Goal: Task Accomplishment & Management: Manage account settings

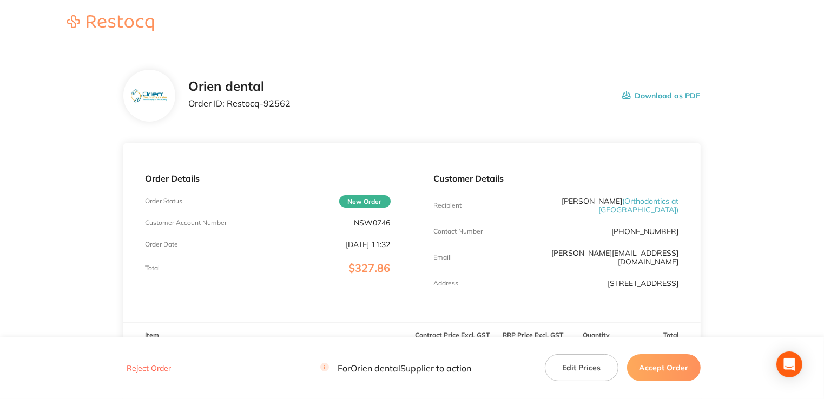
click at [379, 222] on p "NSW0746" at bounding box center [372, 223] width 36 height 9
copy p "NSW0746"
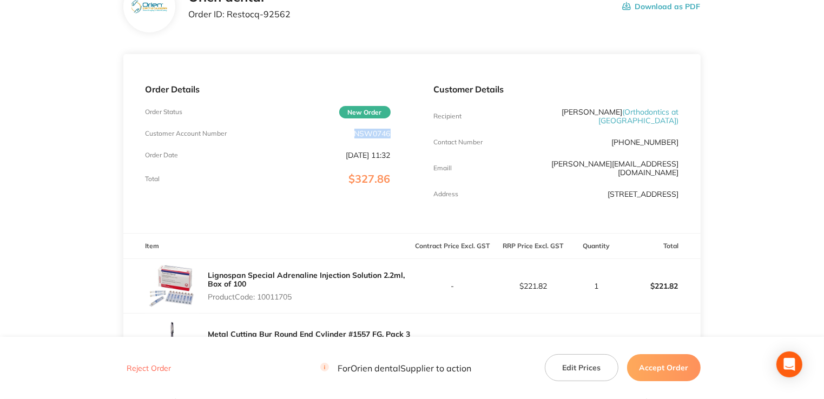
scroll to position [108, 0]
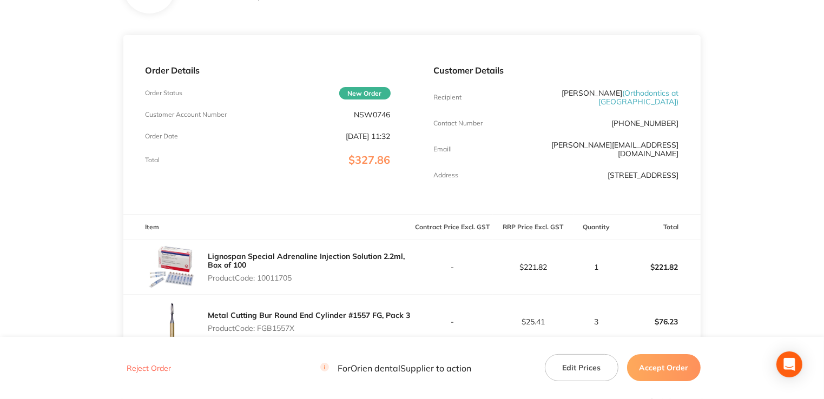
click at [270, 278] on p "Product Code: 10011705" at bounding box center [310, 278] width 204 height 9
copy p "10011705"
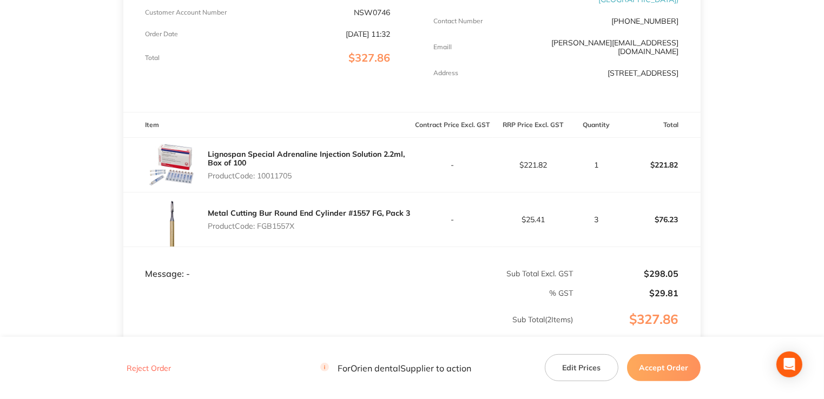
scroll to position [216, 0]
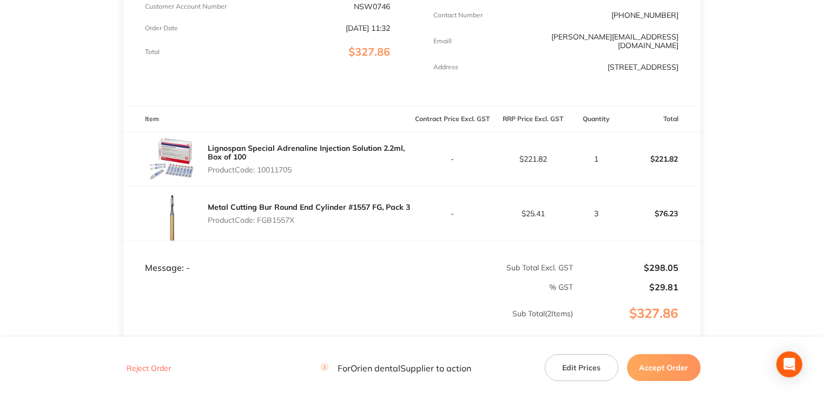
click at [283, 222] on p "Product Code: FGB1557X" at bounding box center [309, 220] width 202 height 9
click at [284, 222] on p "Product Code: FGB1557X" at bounding box center [309, 220] width 202 height 9
copy p "FGB1557X"
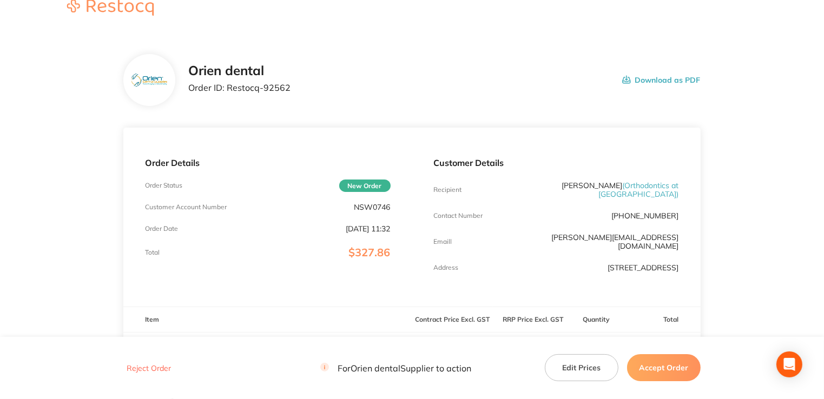
scroll to position [0, 0]
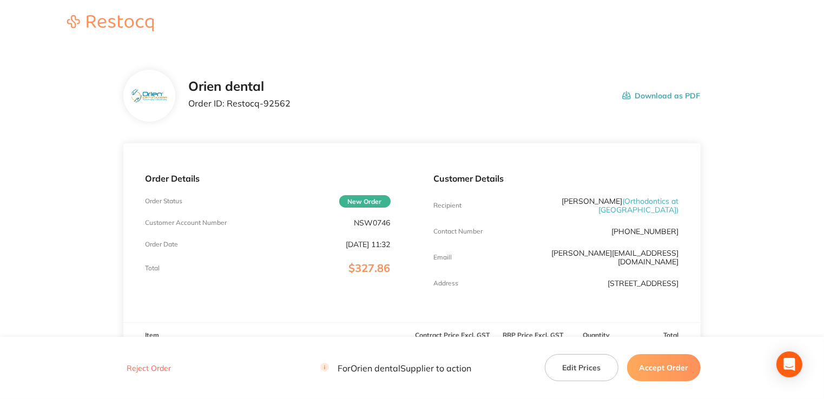
click at [283, 103] on p "Order ID: Restocq- 92562" at bounding box center [239, 104] width 102 height 10
click at [278, 104] on p "Order ID: Restocq- 92562" at bounding box center [239, 104] width 102 height 10
click at [290, 105] on div "Orien dental Order ID: Restocq- 92562 Download as PDF" at bounding box center [444, 96] width 512 height 34
click at [285, 104] on p "Order ID: Restocq- 92562" at bounding box center [239, 104] width 102 height 10
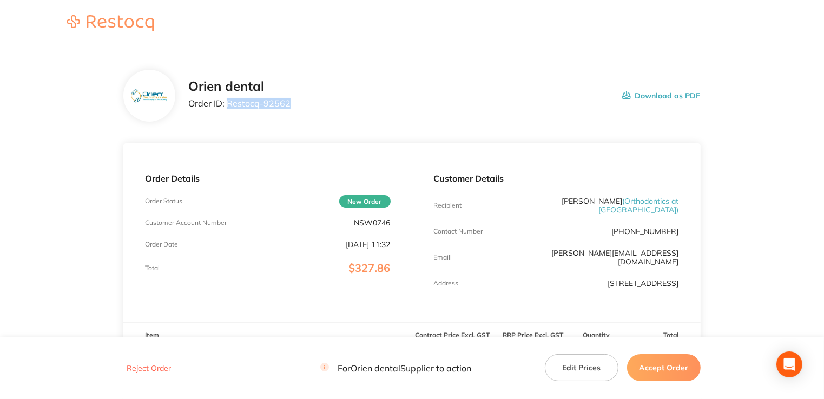
drag, startPoint x: 289, startPoint y: 104, endPoint x: 228, endPoint y: 103, distance: 61.2
click at [228, 103] on div "Orien dental Order ID: Restocq- 92562 Download as PDF" at bounding box center [444, 96] width 512 height 34
copy p "Restocq- 92562"
click at [644, 365] on button "Accept Order" at bounding box center [664, 367] width 74 height 27
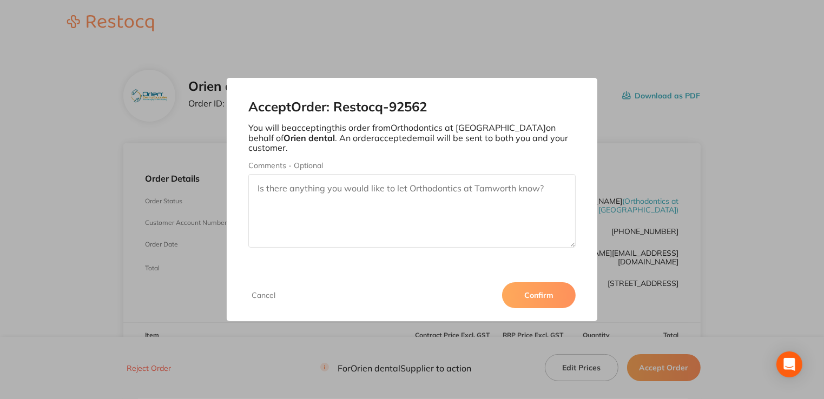
click at [568, 287] on button "Confirm" at bounding box center [539, 296] width 74 height 26
